Goal: Navigation & Orientation: Find specific page/section

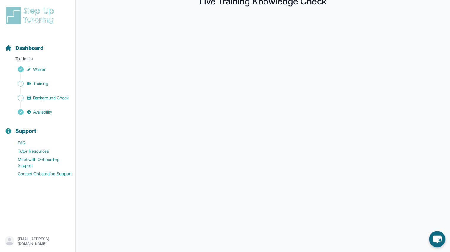
scroll to position [63, 0]
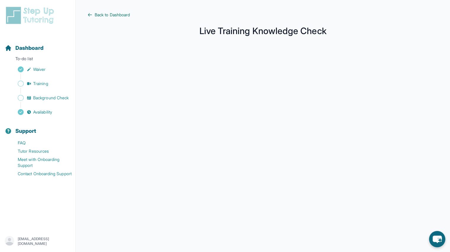
click at [96, 15] on span "Back to Dashboard" at bounding box center [112, 15] width 35 height 6
